Goal: Information Seeking & Learning: Learn about a topic

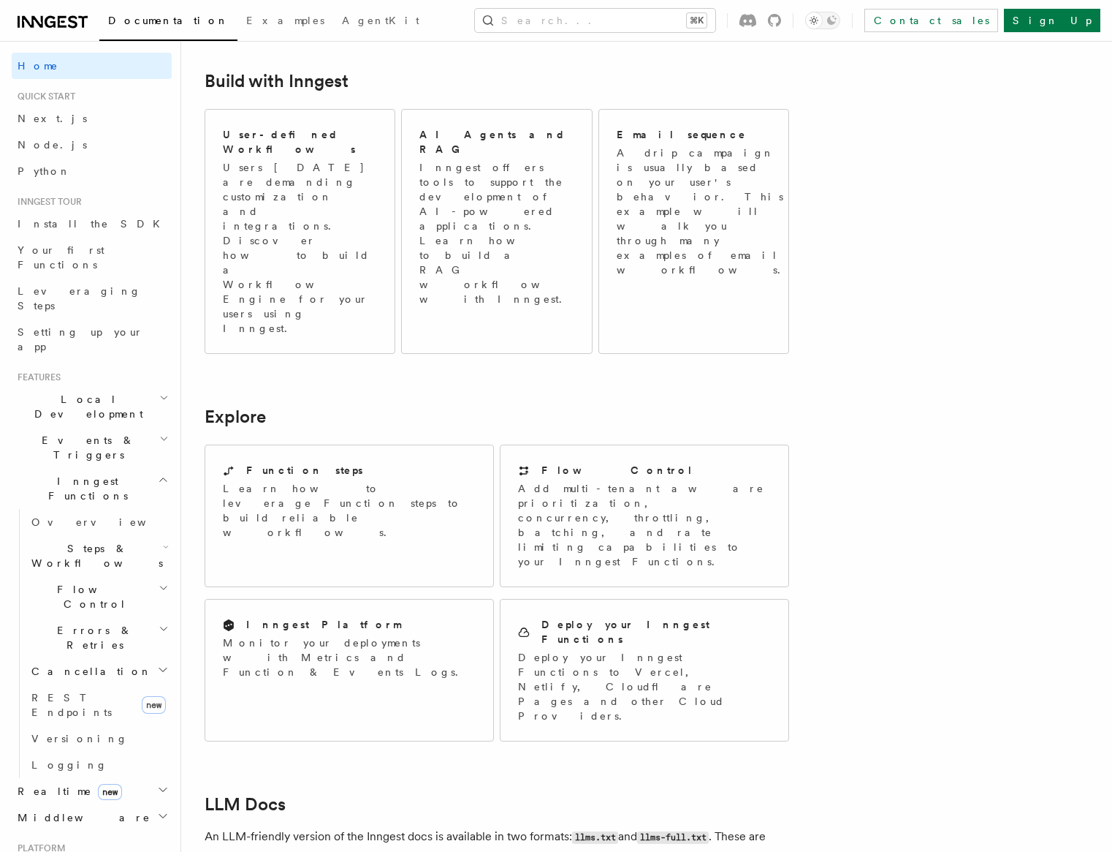
scroll to position [105, 0]
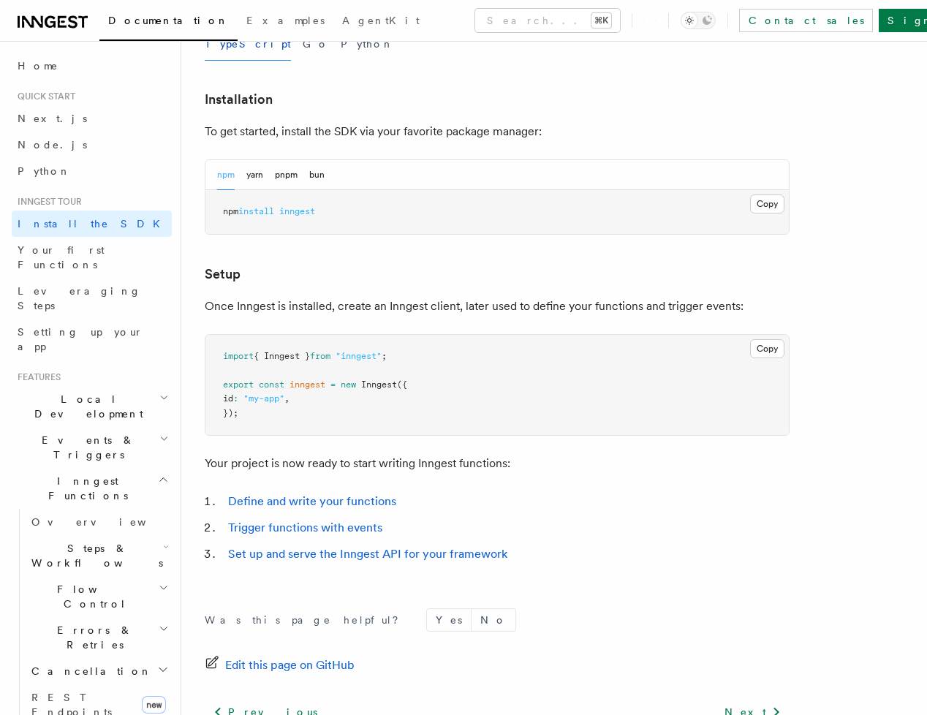
click at [648, 383] on pre "import { Inngest } from "inngest" ; export const inngest = new Inngest ({ id : …" at bounding box center [496, 385] width 583 height 101
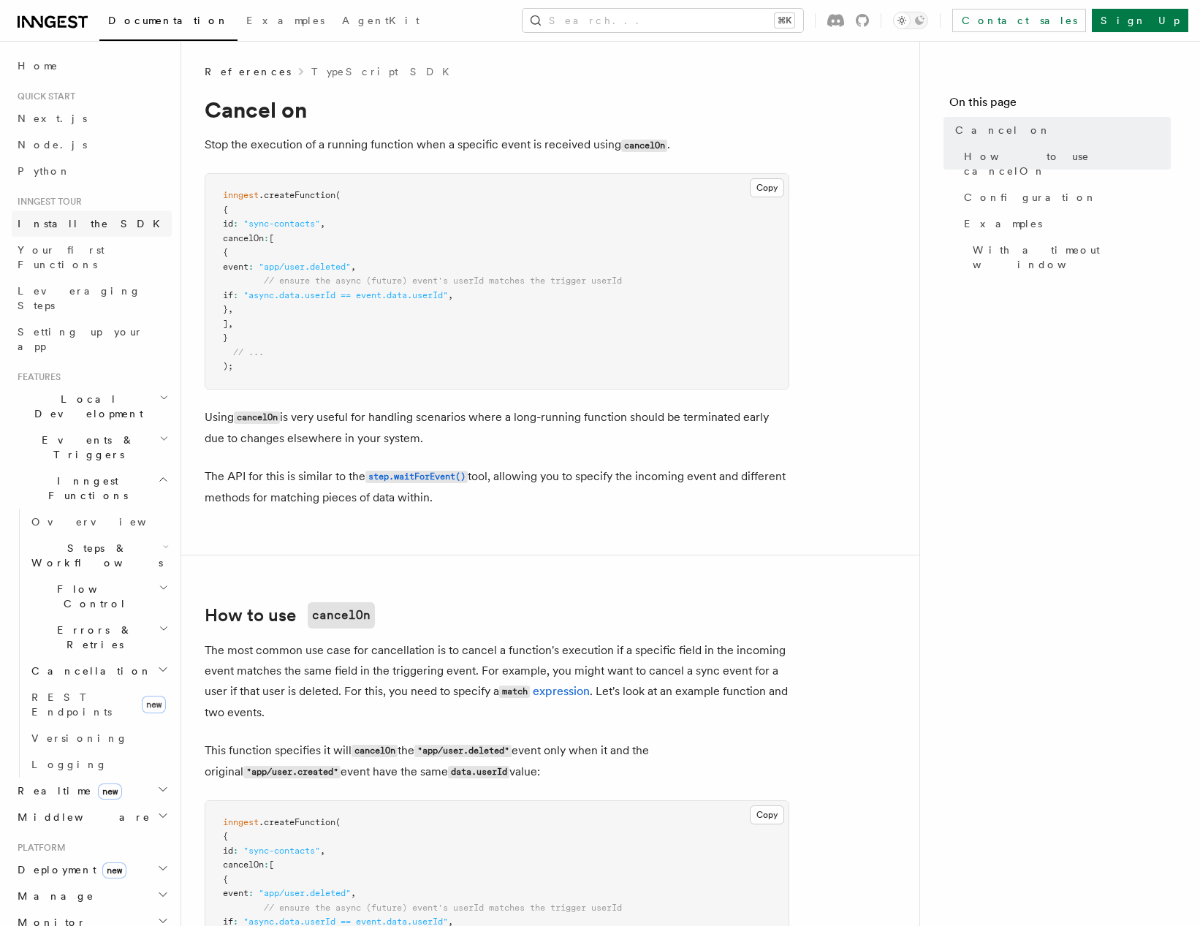
click at [86, 219] on link "Install the SDK" at bounding box center [92, 224] width 160 height 26
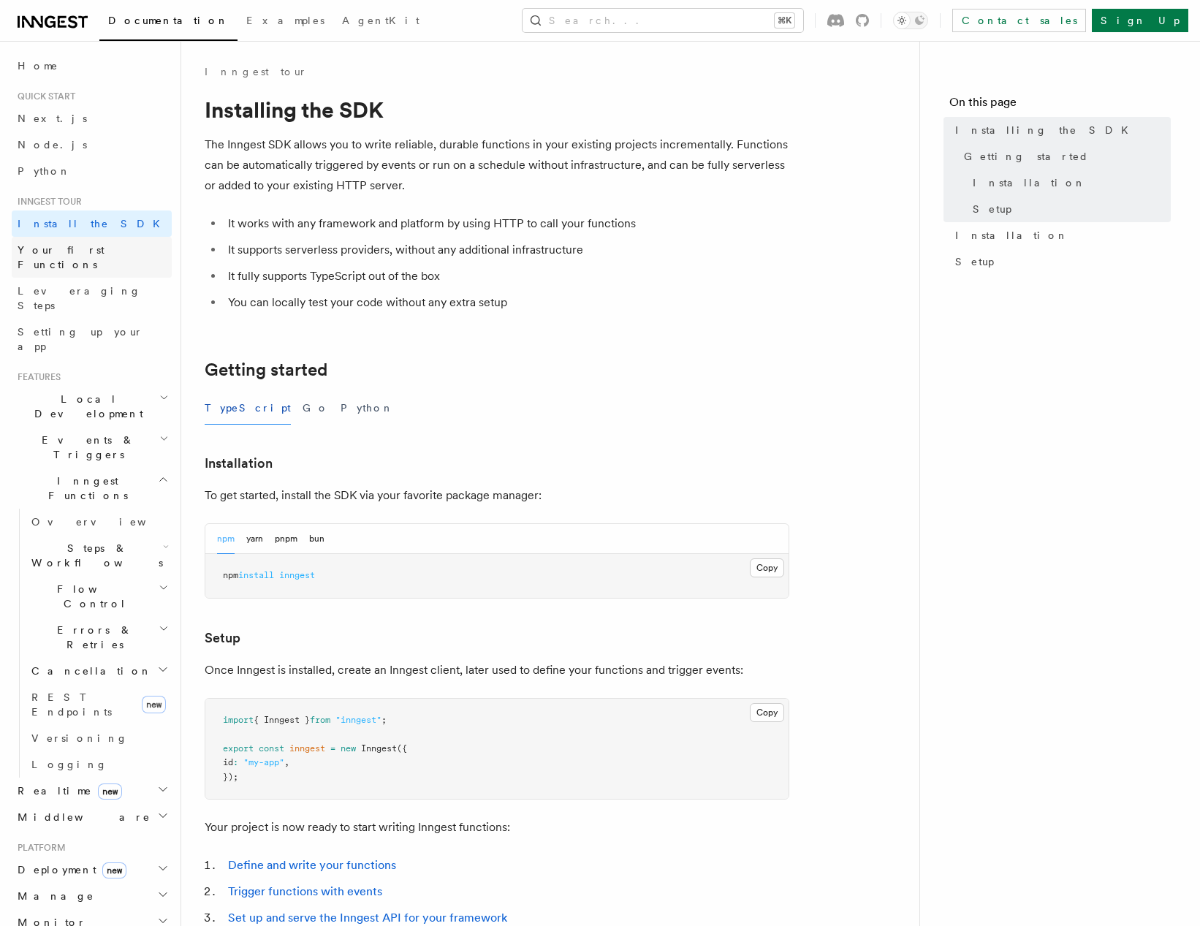
click at [88, 253] on span "Your first Functions" at bounding box center [61, 257] width 87 height 26
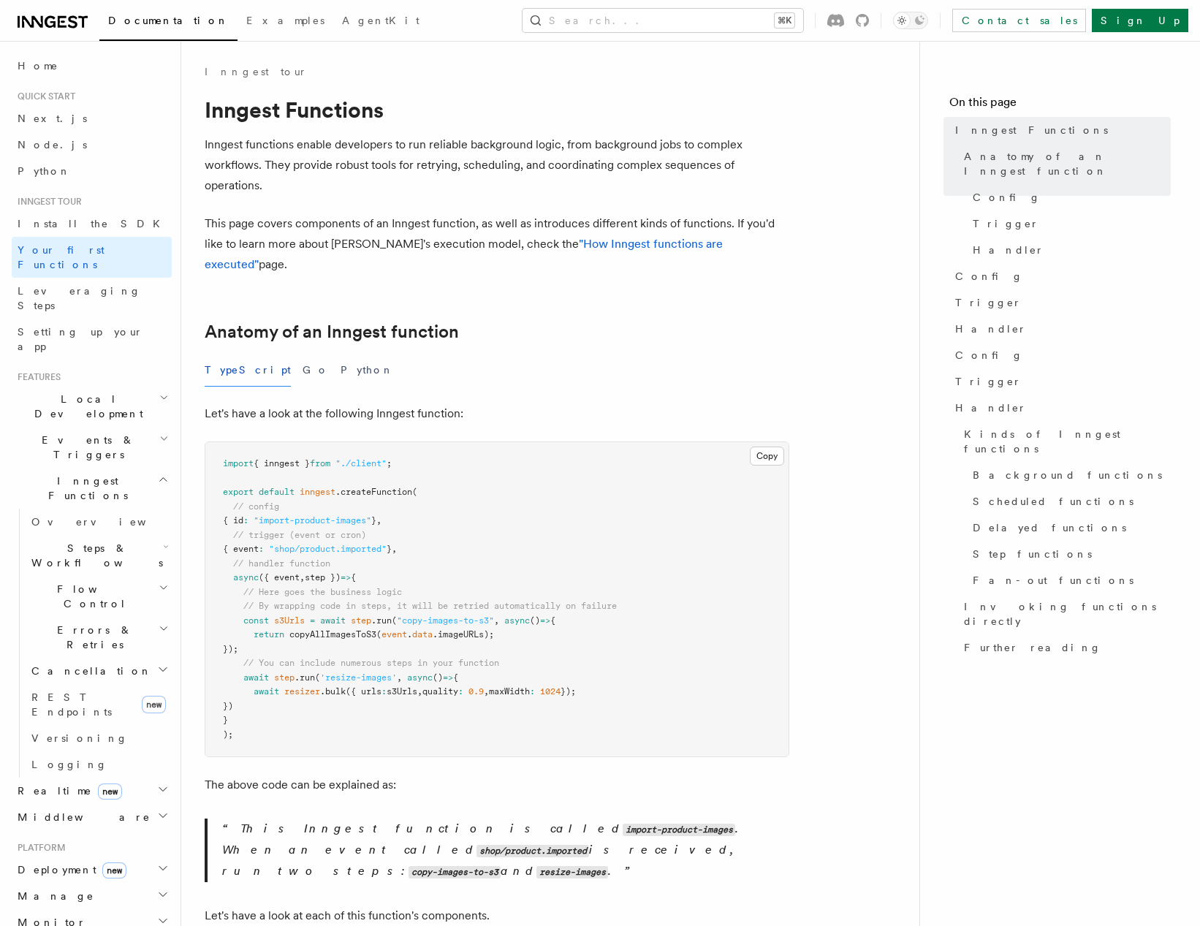
scroll to position [273, 0]
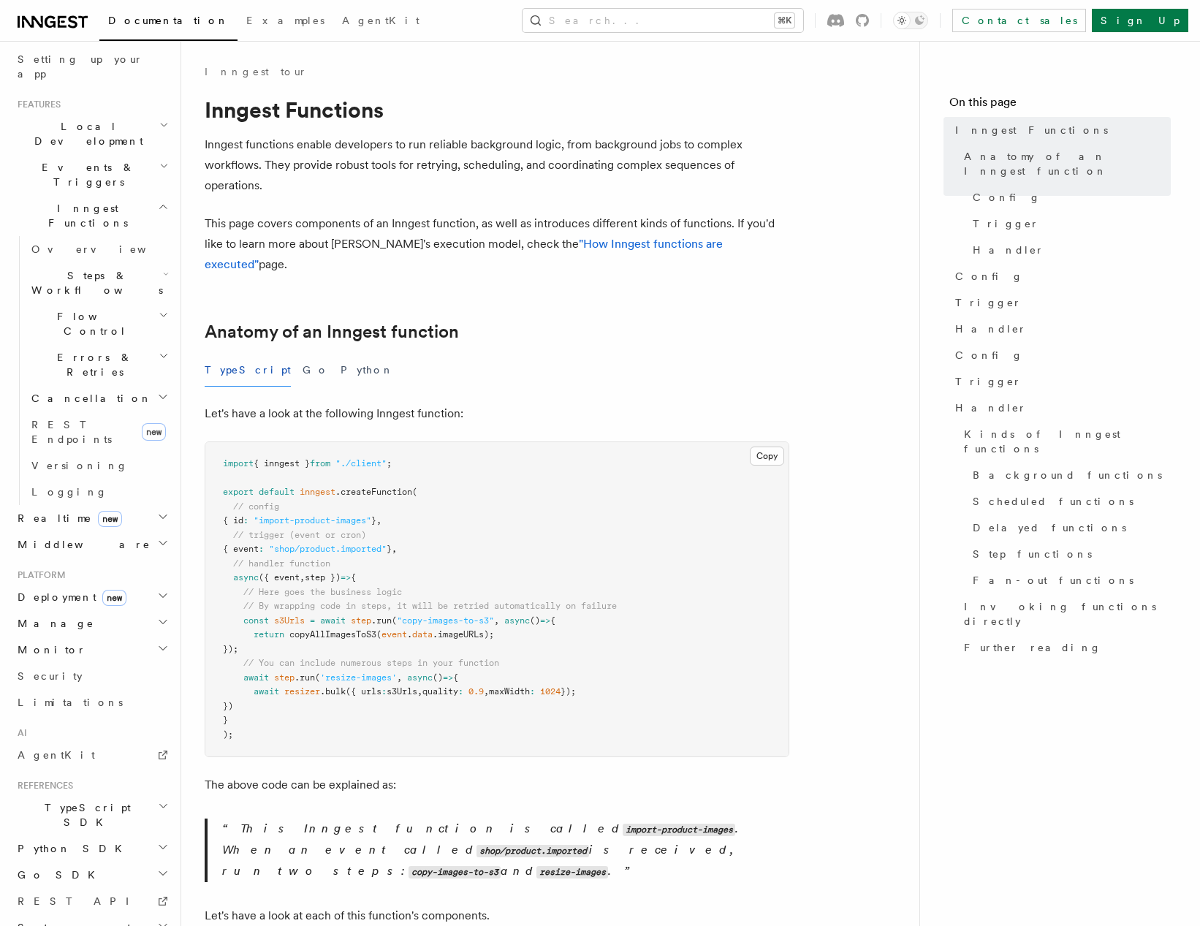
click at [121, 714] on h2 "TypeScript SDK" at bounding box center [92, 815] width 160 height 41
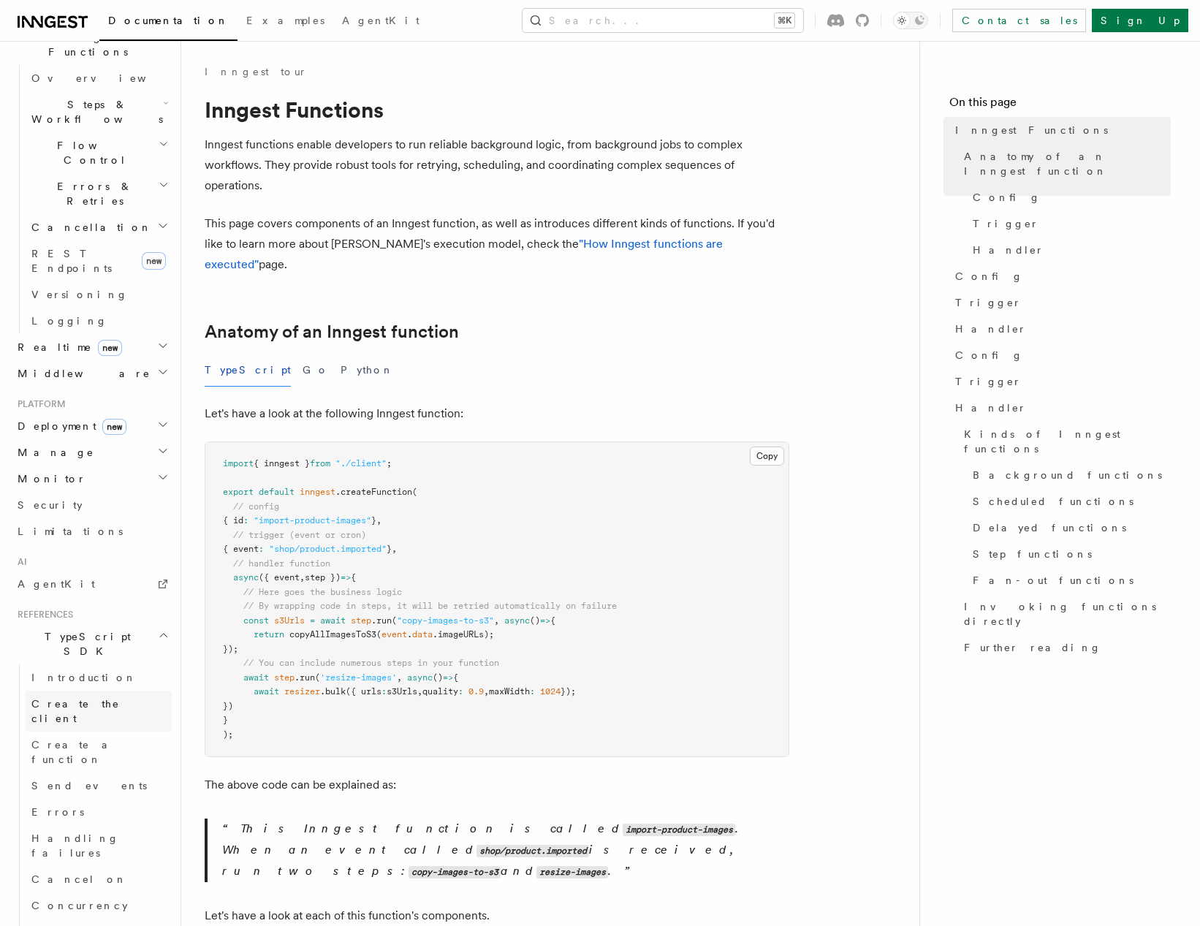
scroll to position [546, 0]
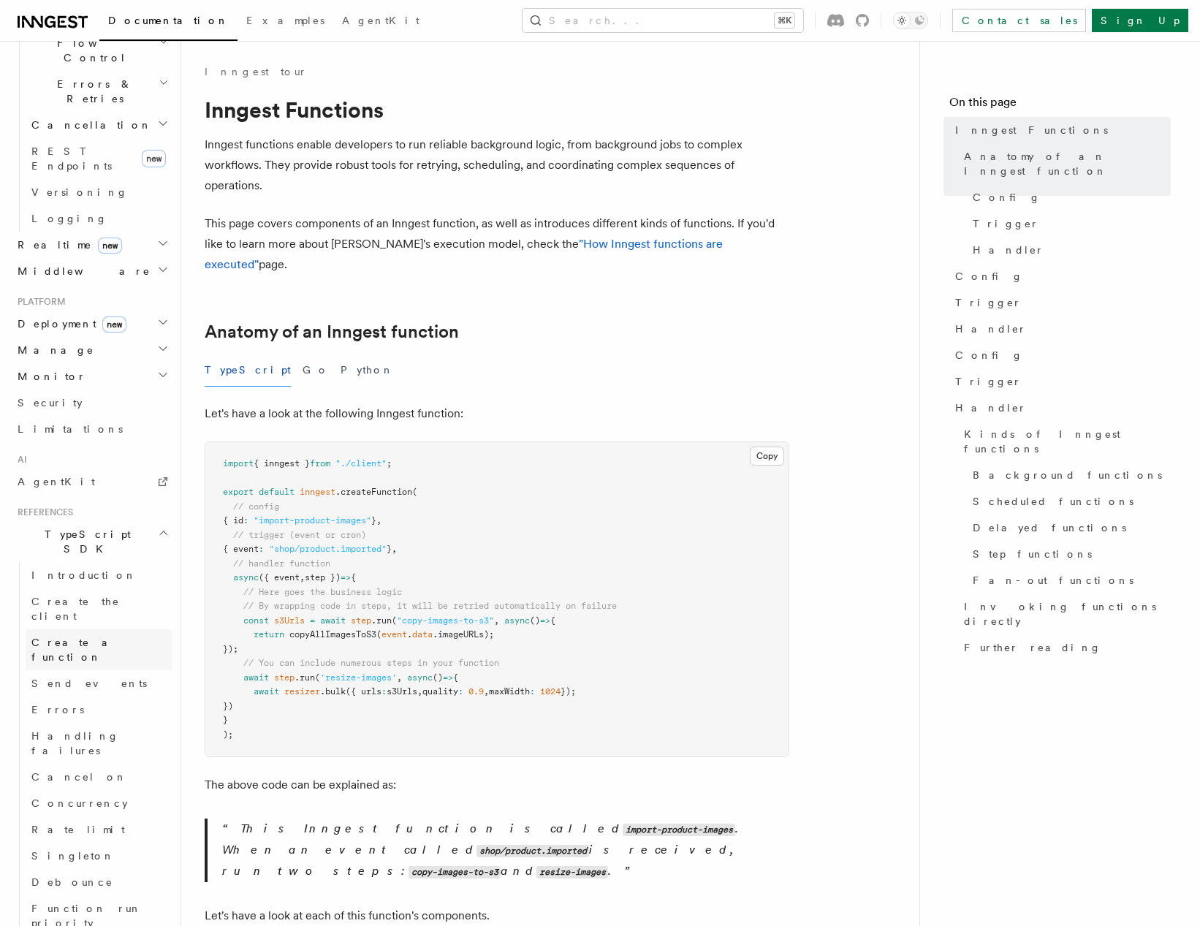
click at [92, 637] on span "Create a function" at bounding box center [74, 650] width 87 height 26
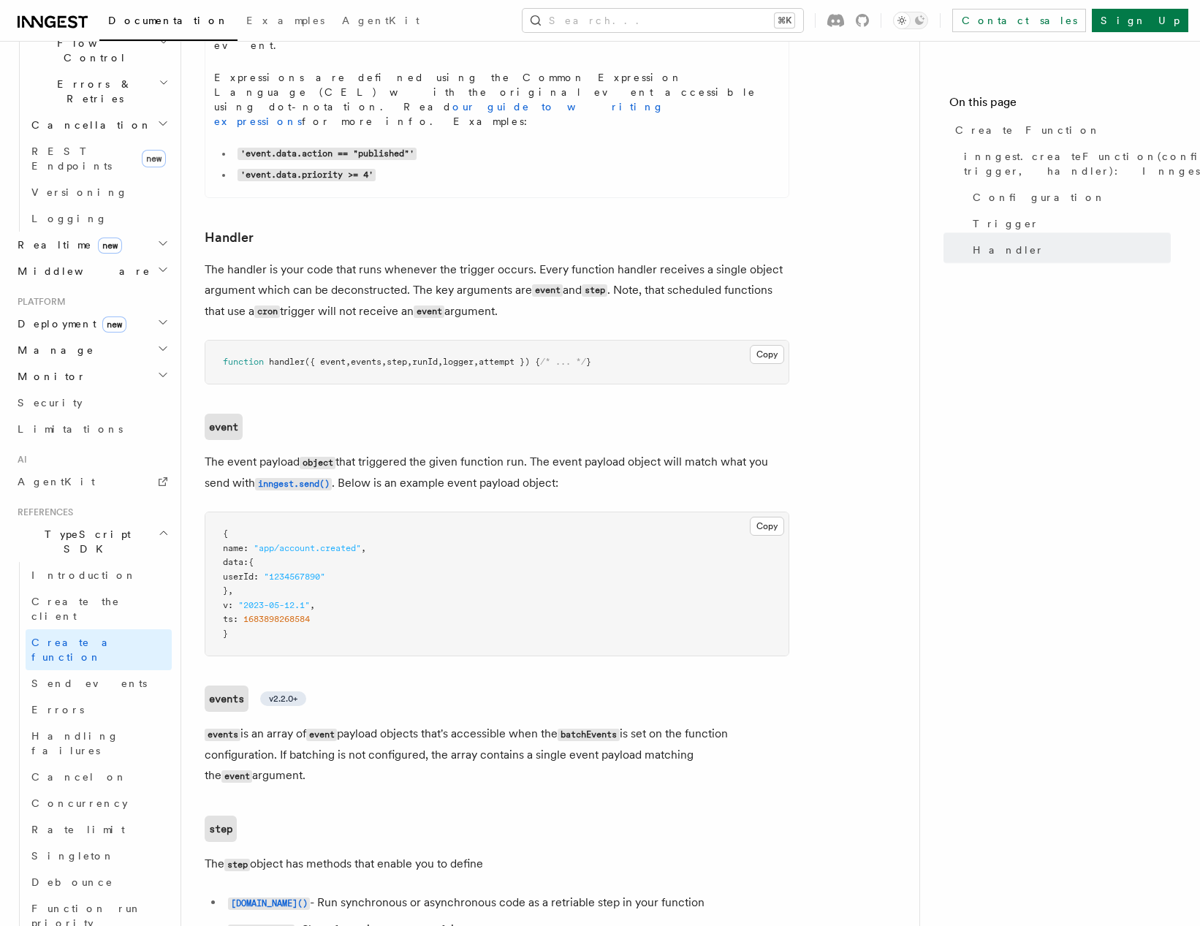
scroll to position [2638, 0]
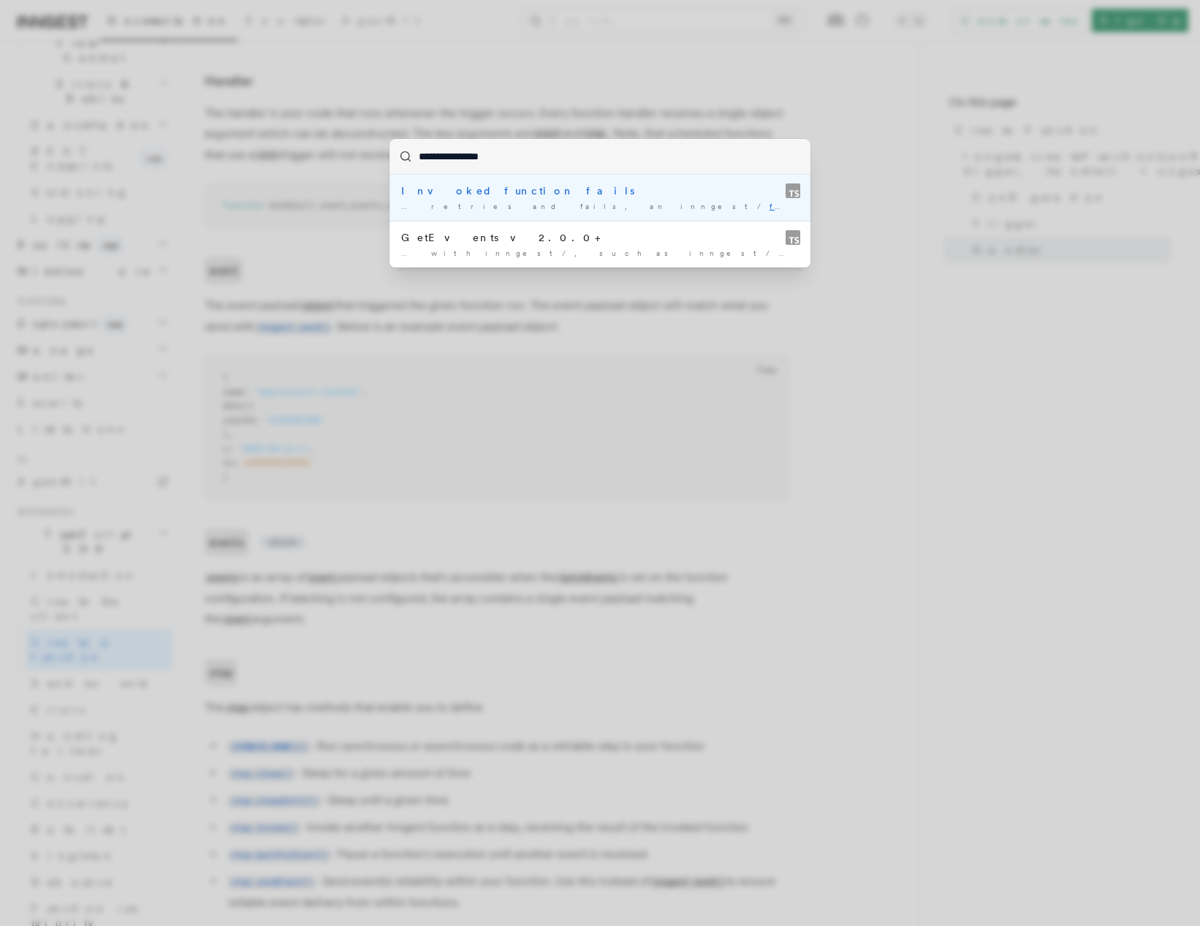
type input "**********"
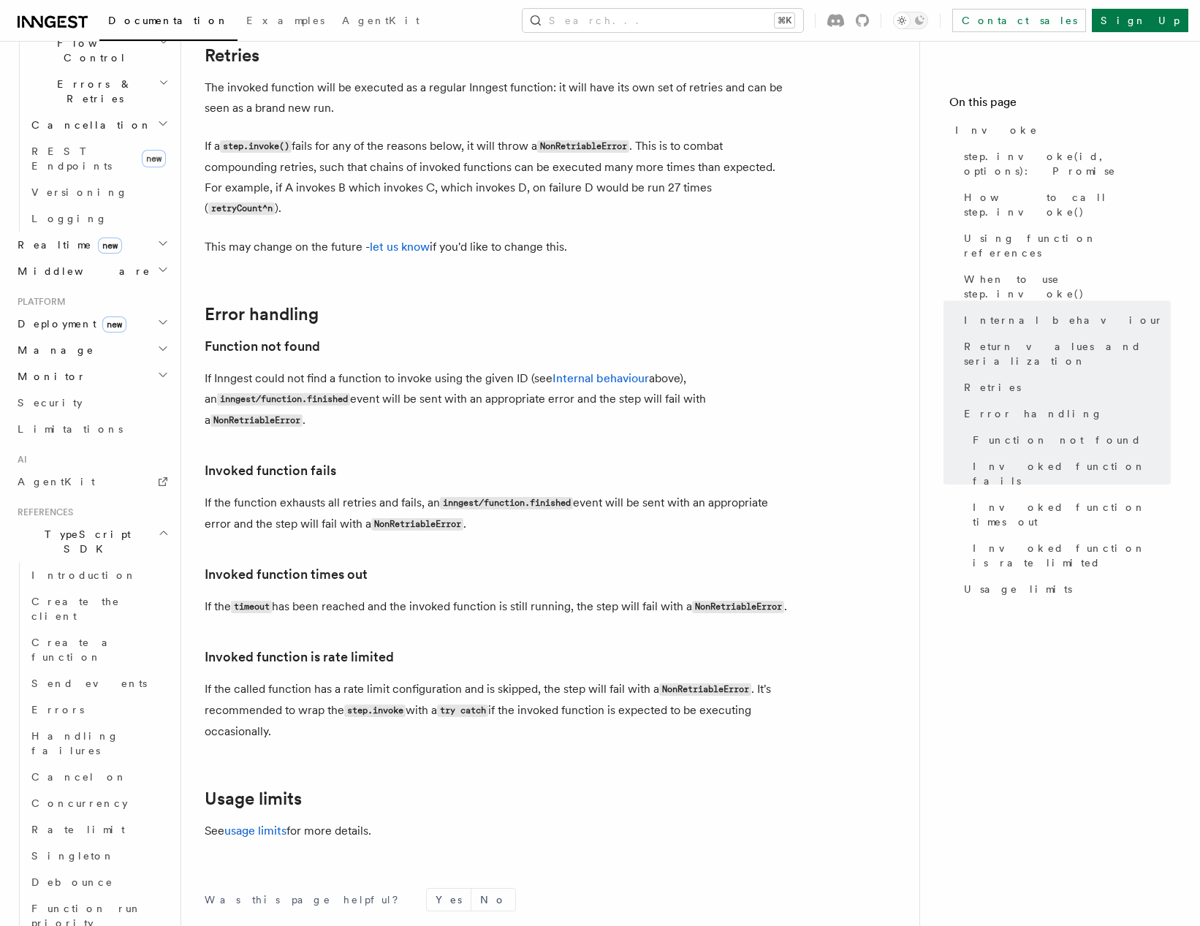
scroll to position [3010, 0]
